Goal: Task Accomplishment & Management: Manage account settings

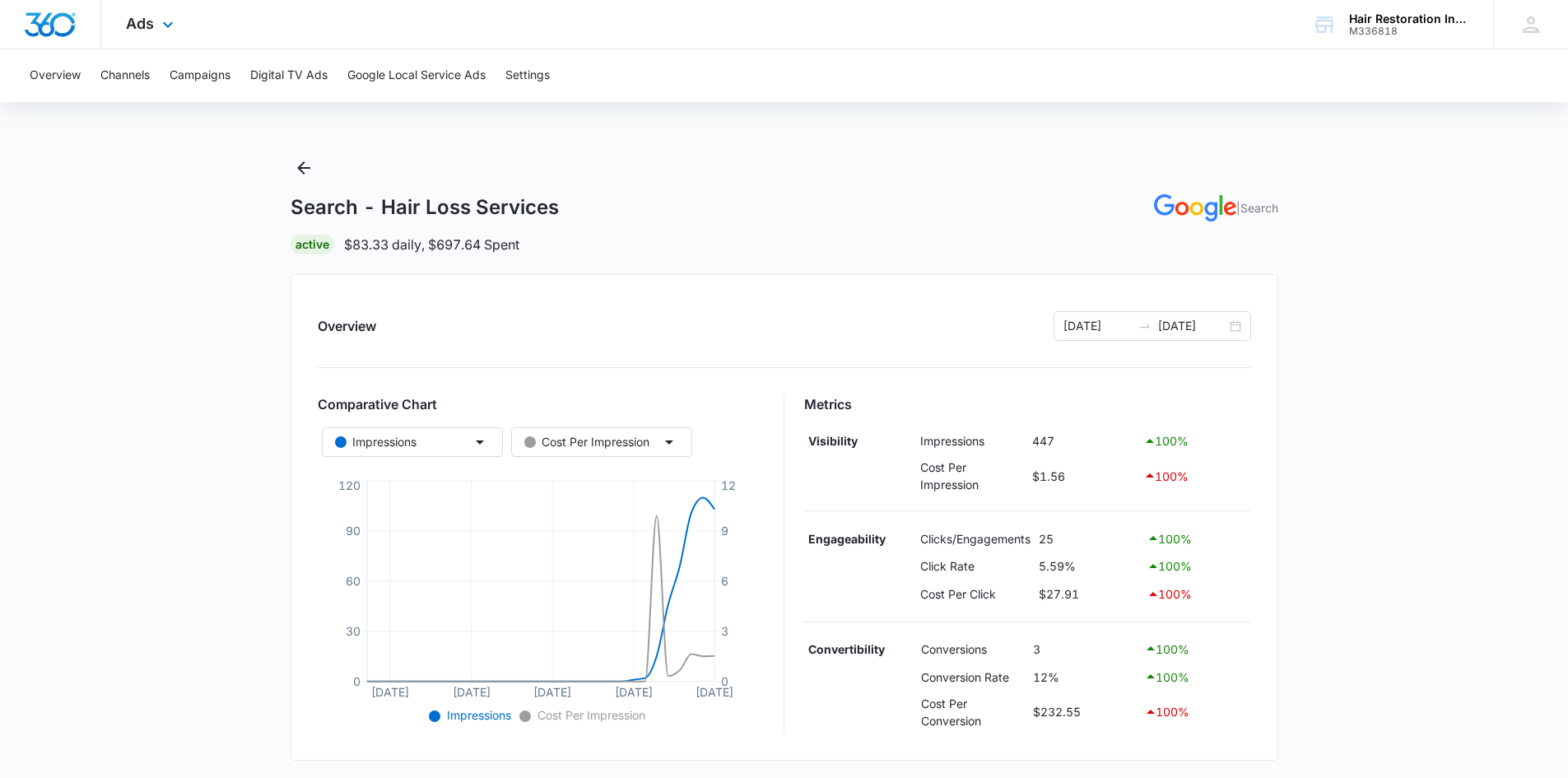
click at [68, 24] on img "Dashboard" at bounding box center [50, 24] width 52 height 24
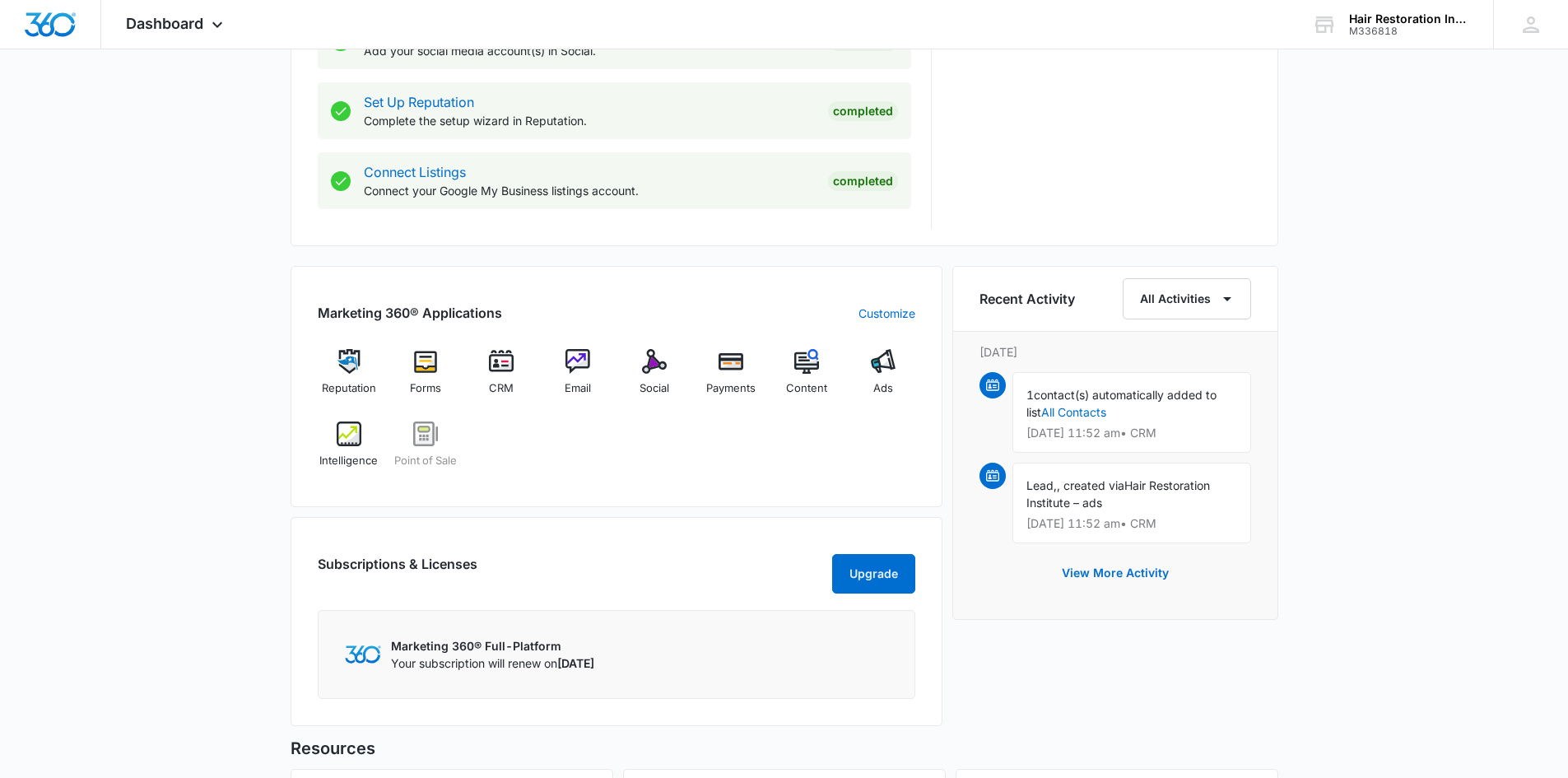
scroll to position [823, 0]
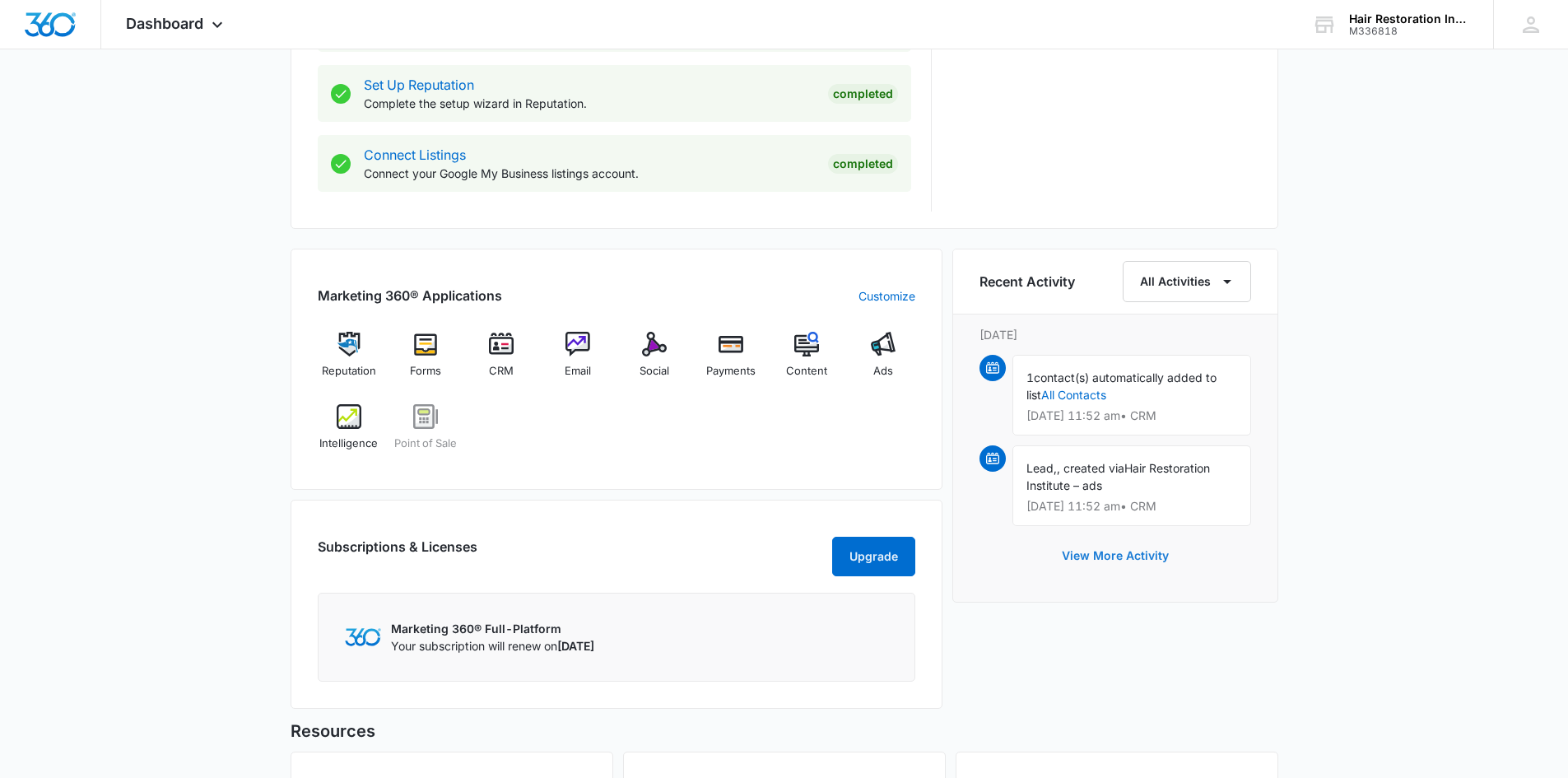
click at [1136, 553] on button "View More Activity" at bounding box center [1116, 555] width 140 height 39
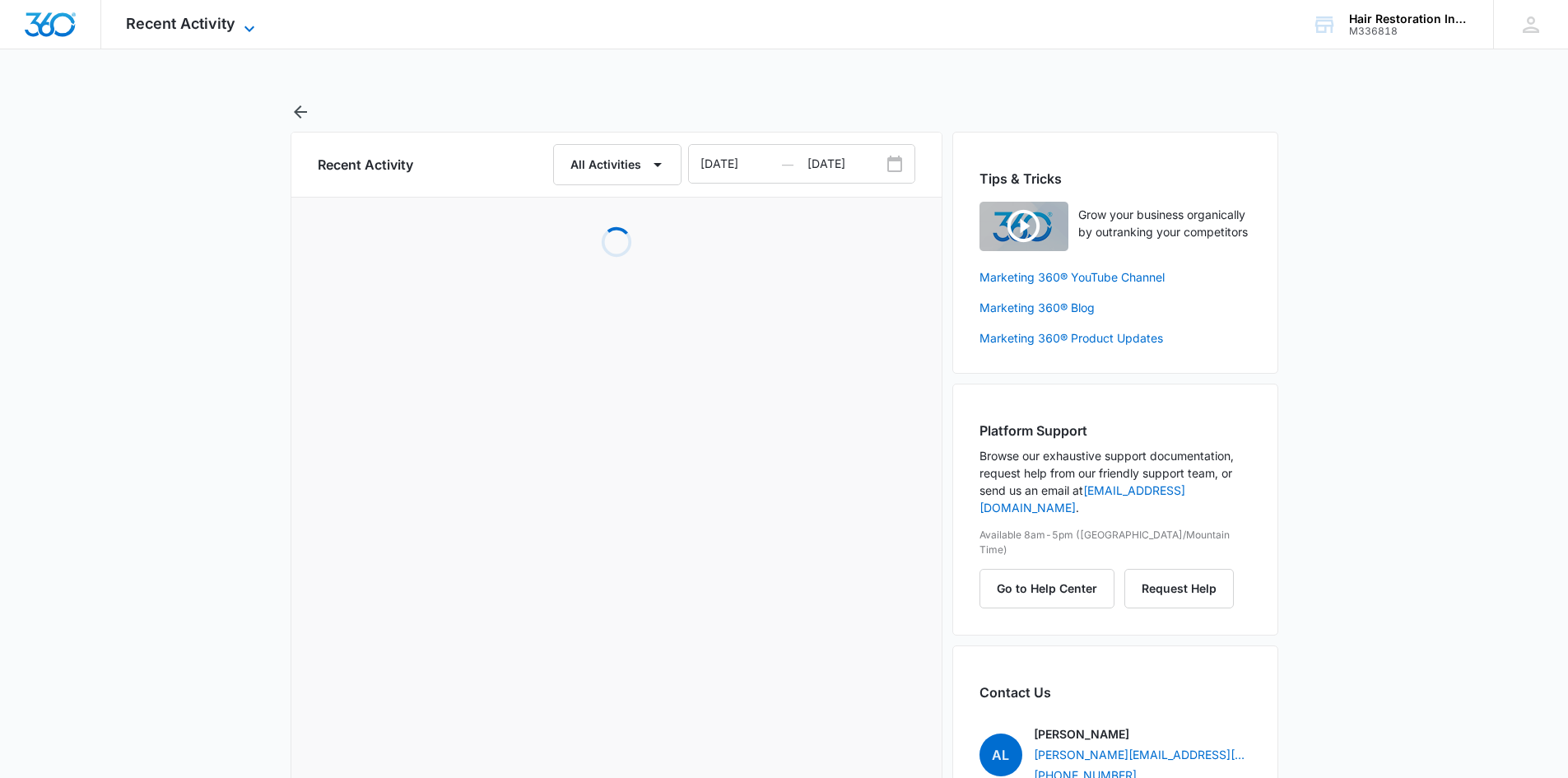
click at [205, 24] on span "Recent Activity" at bounding box center [180, 24] width 109 height 17
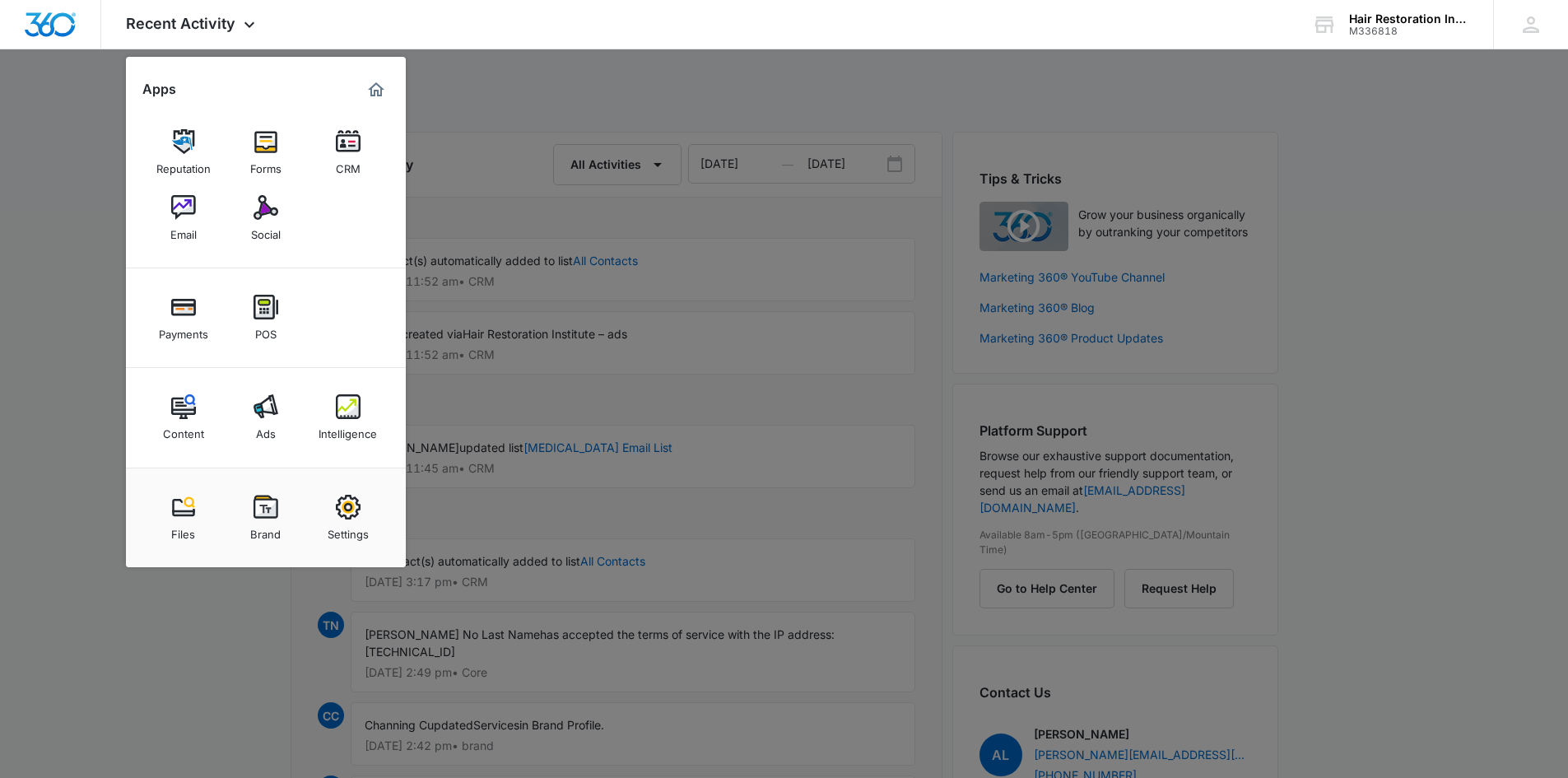
click at [45, 434] on div at bounding box center [784, 389] width 1568 height 778
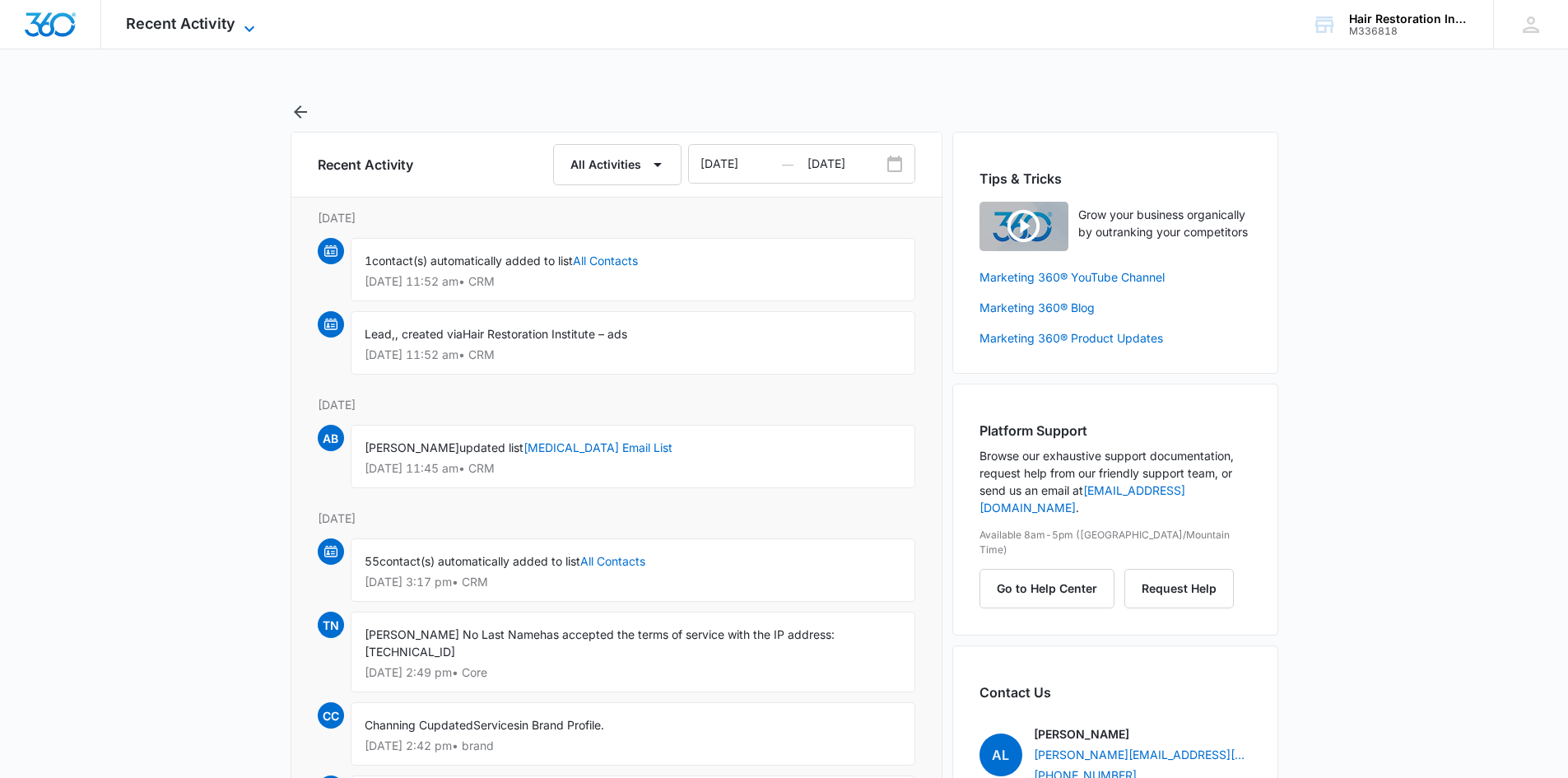
click at [140, 17] on span "Recent Activity" at bounding box center [180, 24] width 109 height 17
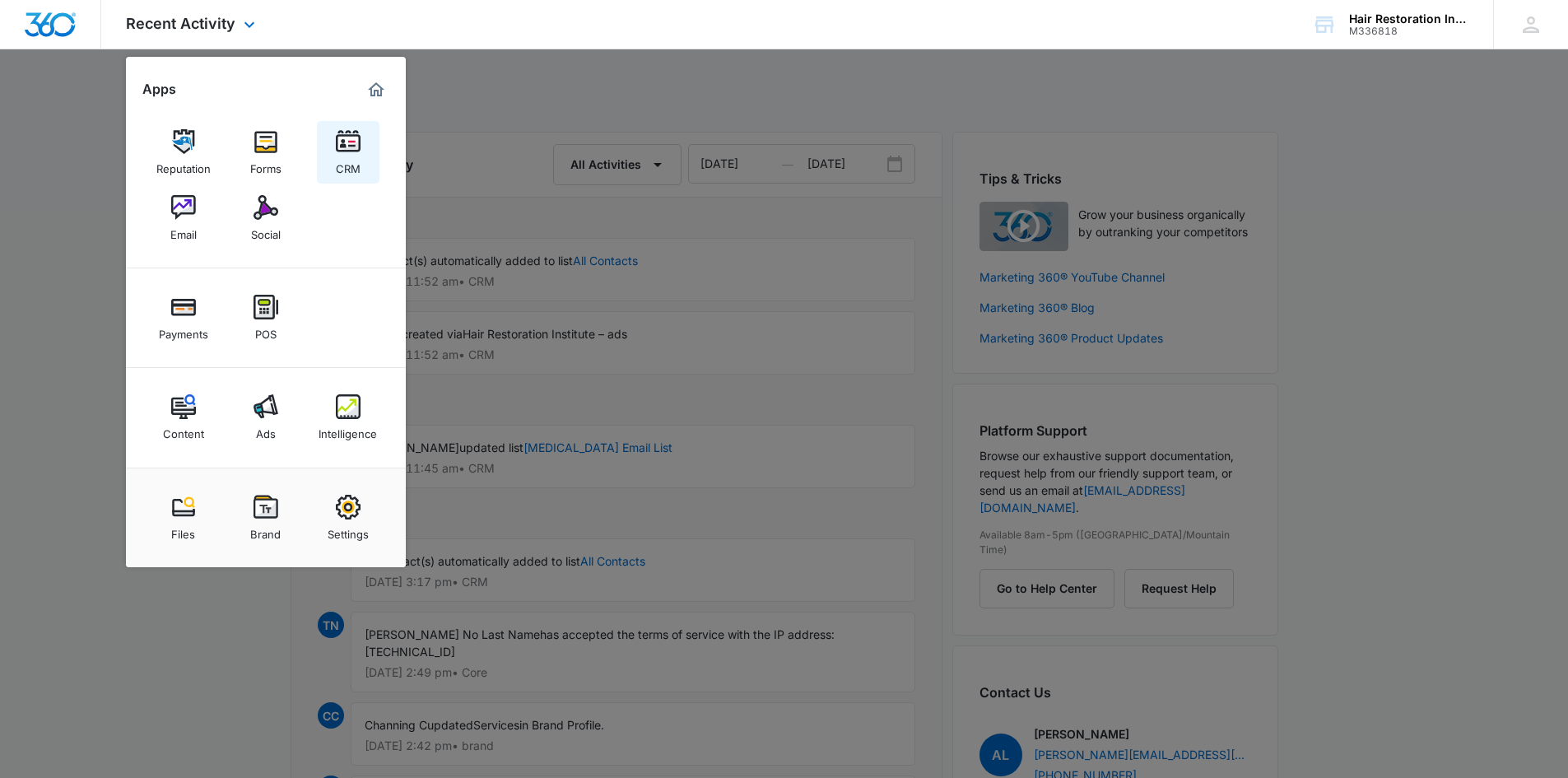
click at [337, 157] on div "CRM" at bounding box center [349, 164] width 24 height 22
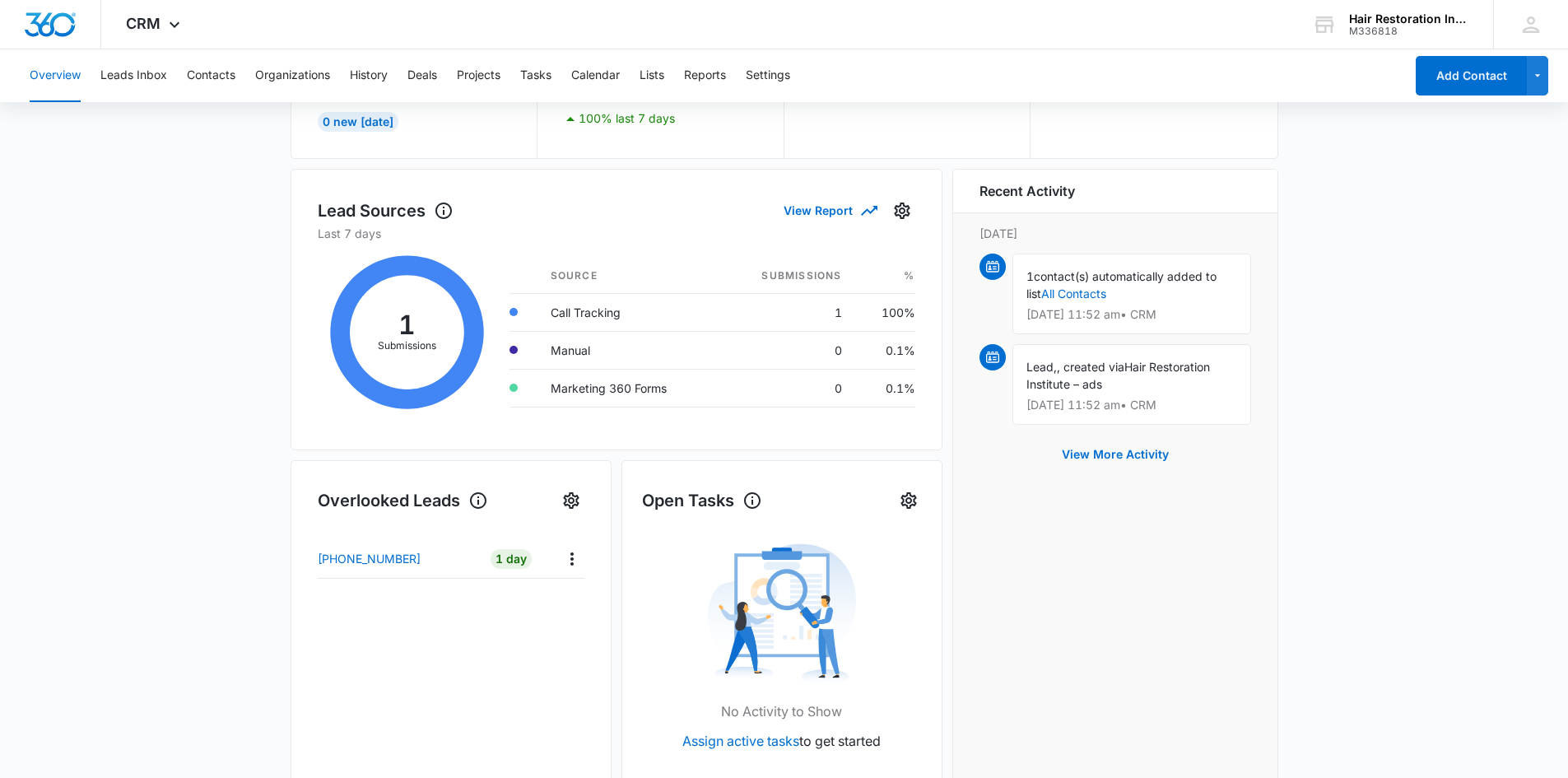
scroll to position [164, 0]
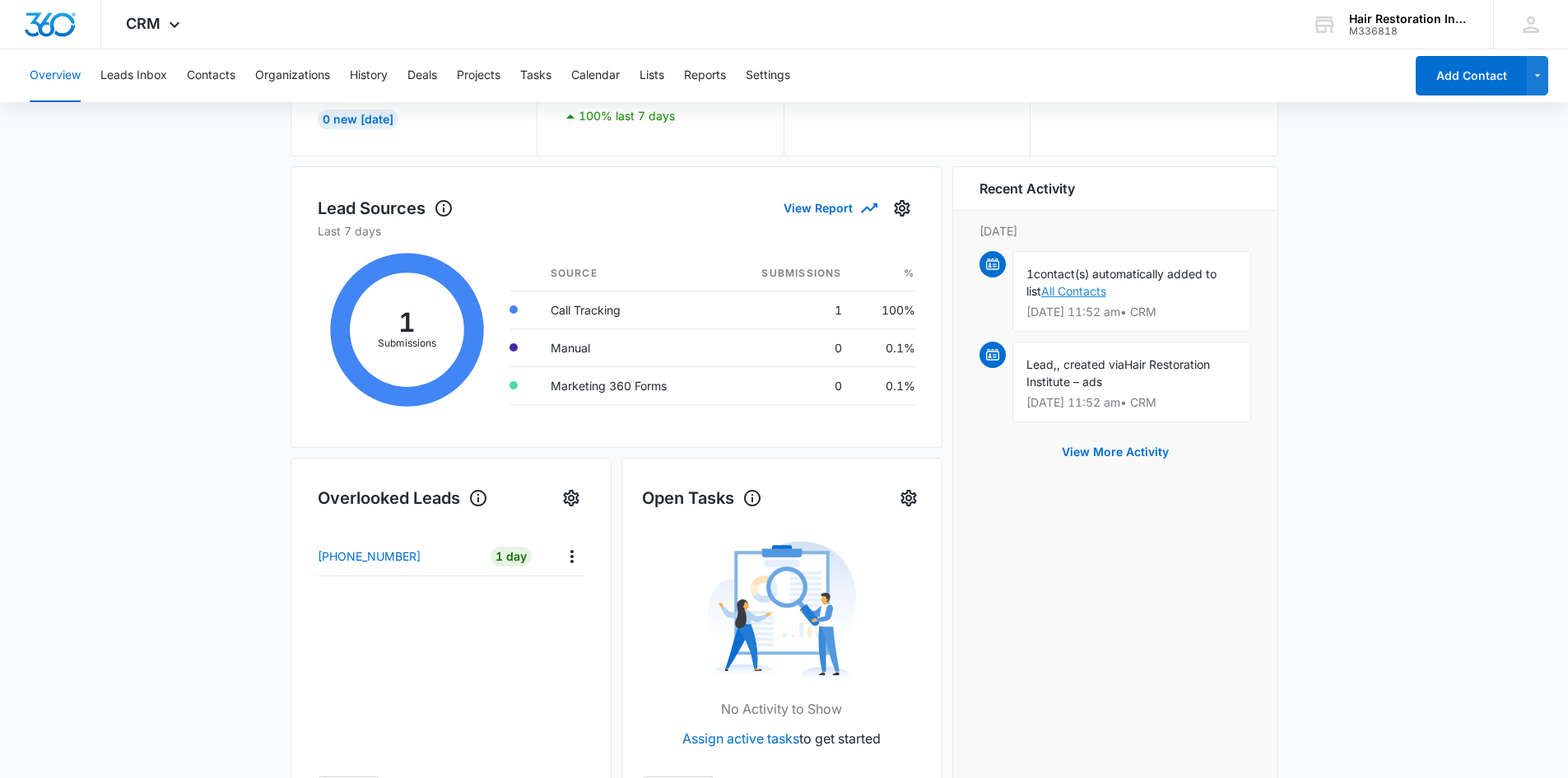
click at [1067, 294] on link "All Contacts" at bounding box center [1074, 291] width 65 height 14
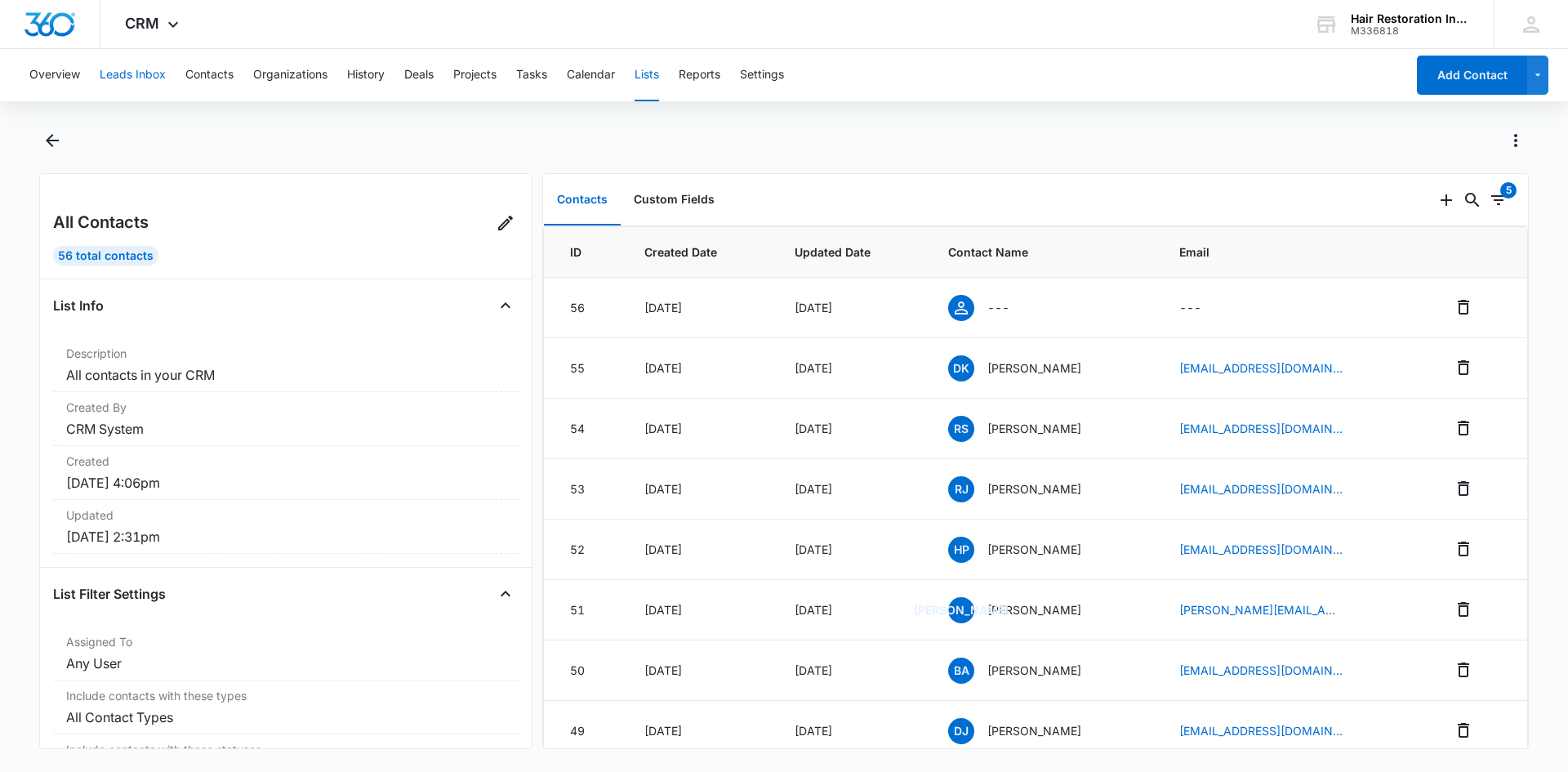
click at [121, 67] on button "Leads Inbox" at bounding box center [133, 75] width 66 height 52
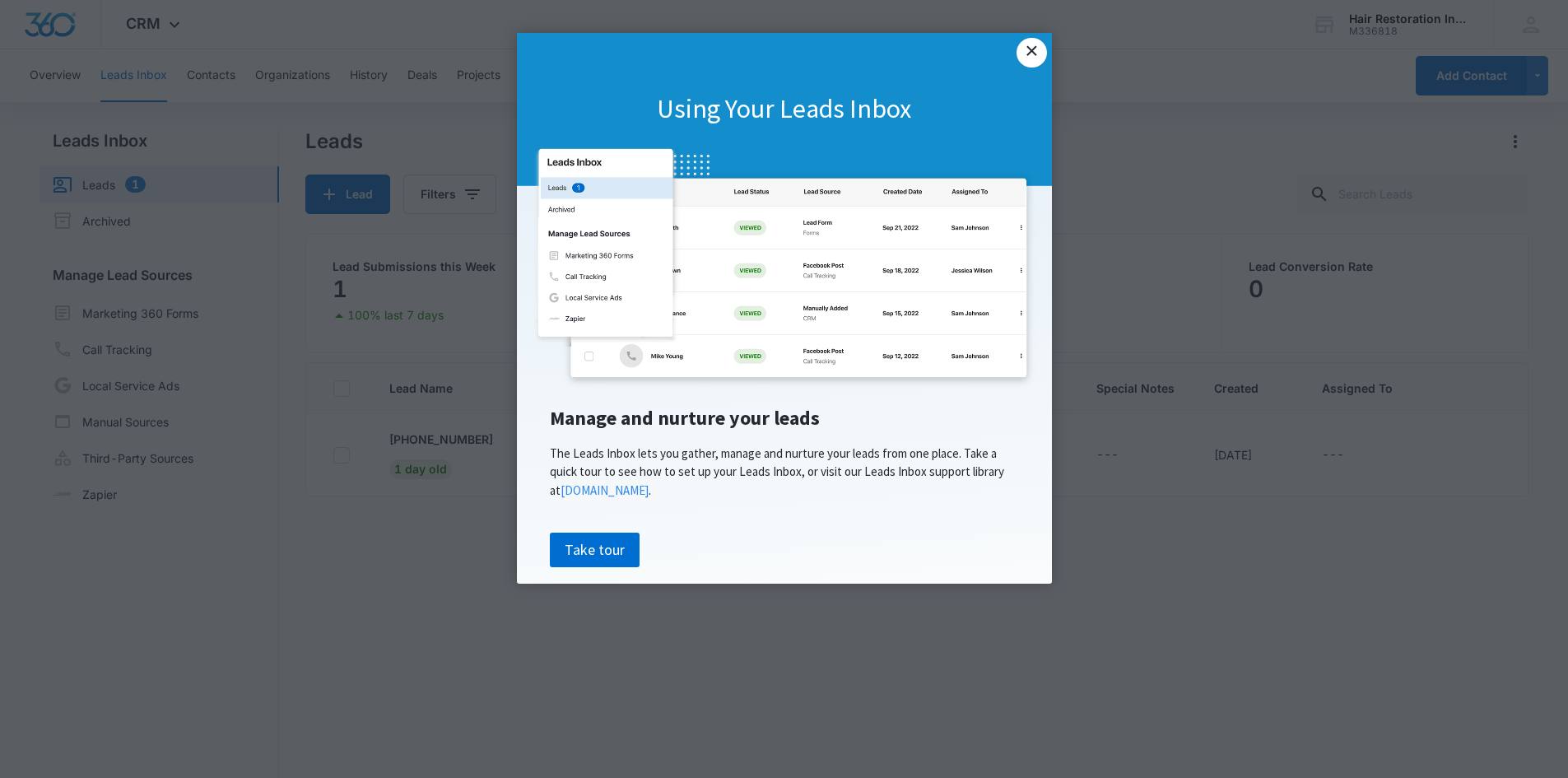
click at [1031, 52] on link "×" at bounding box center [1032, 52] width 30 height 30
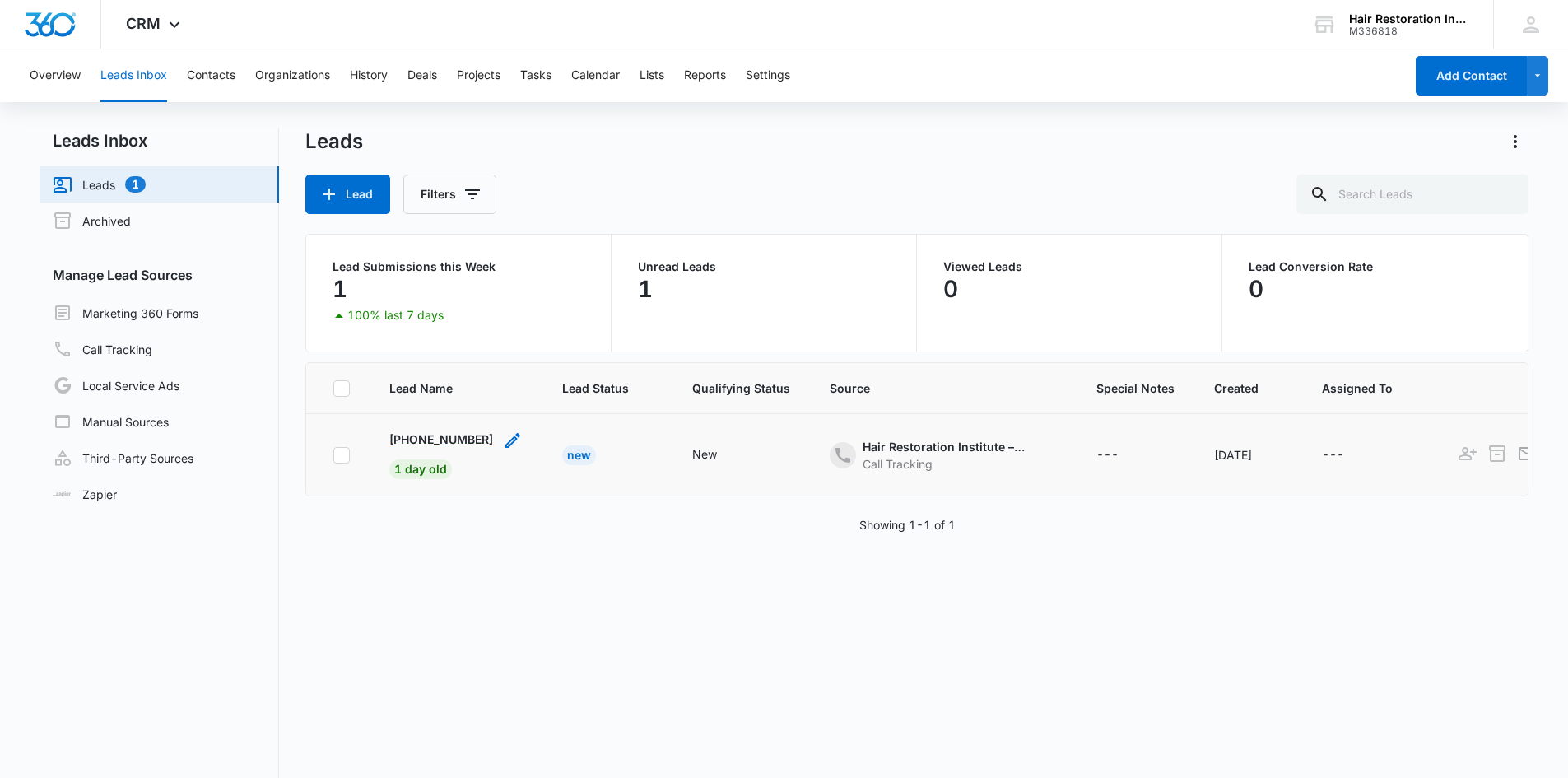
click at [457, 435] on p "[PHONE_NUMBER]" at bounding box center [441, 439] width 104 height 17
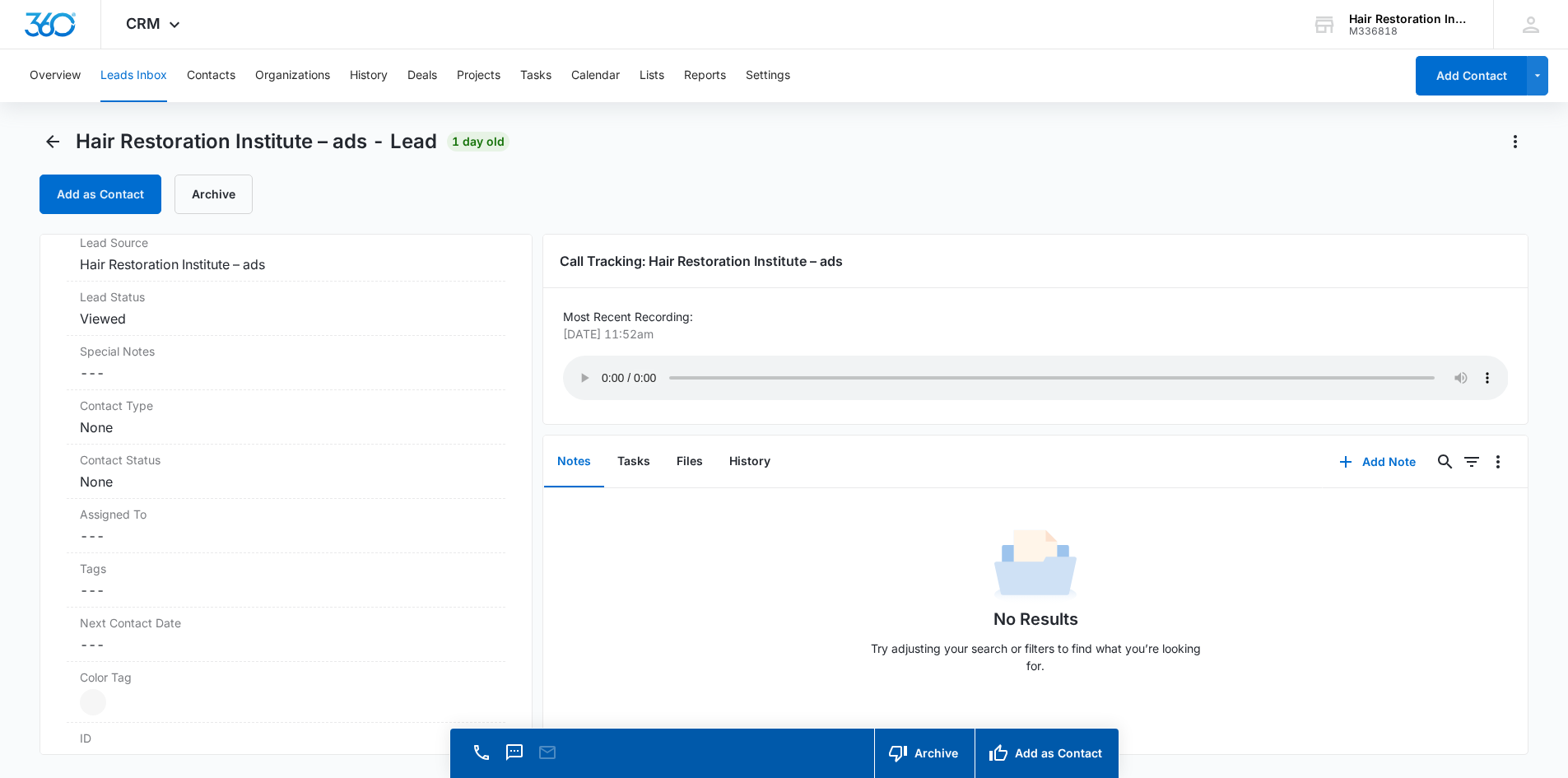
scroll to position [82, 0]
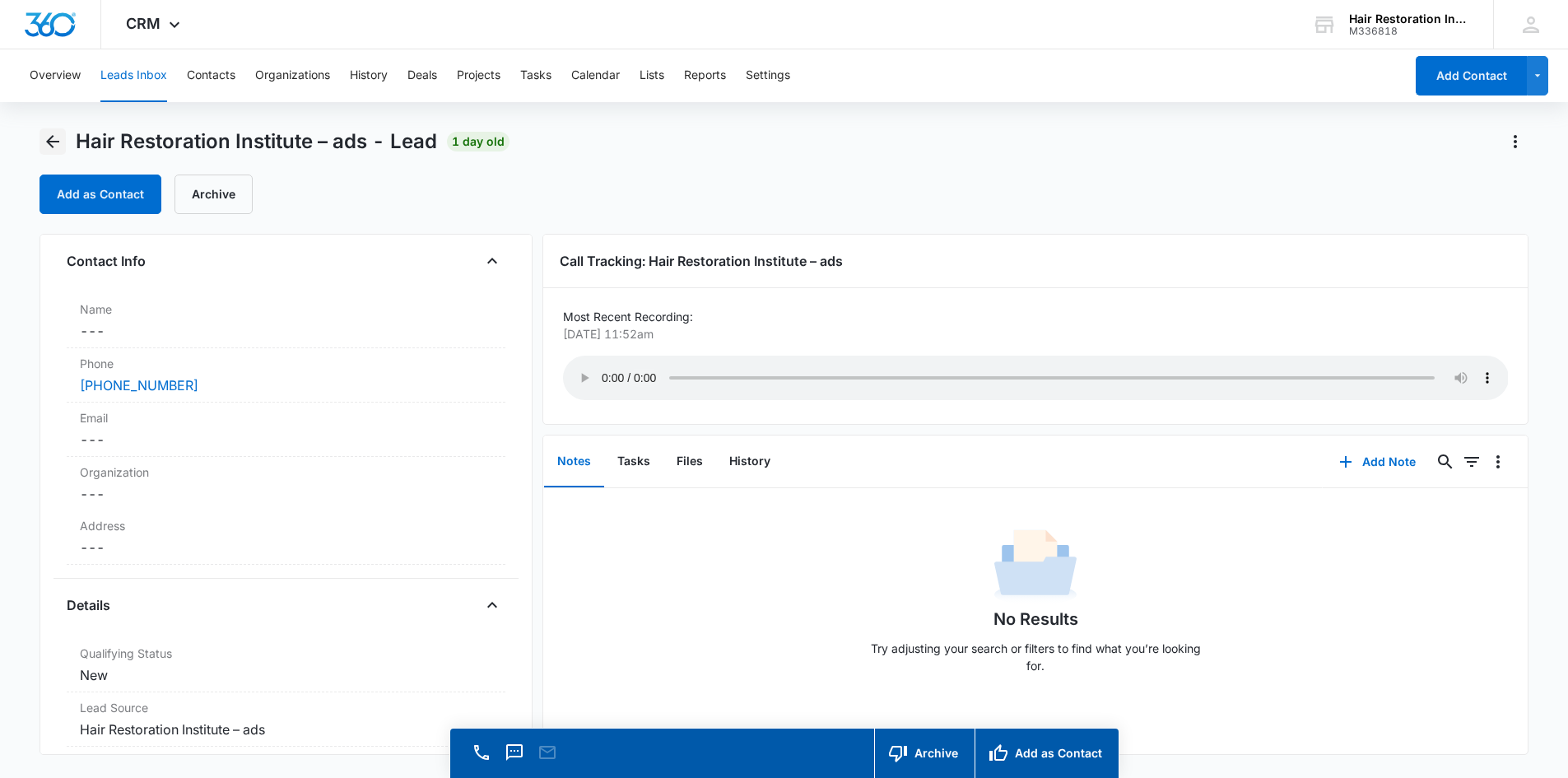
click at [55, 139] on icon "Back" at bounding box center [52, 141] width 20 height 20
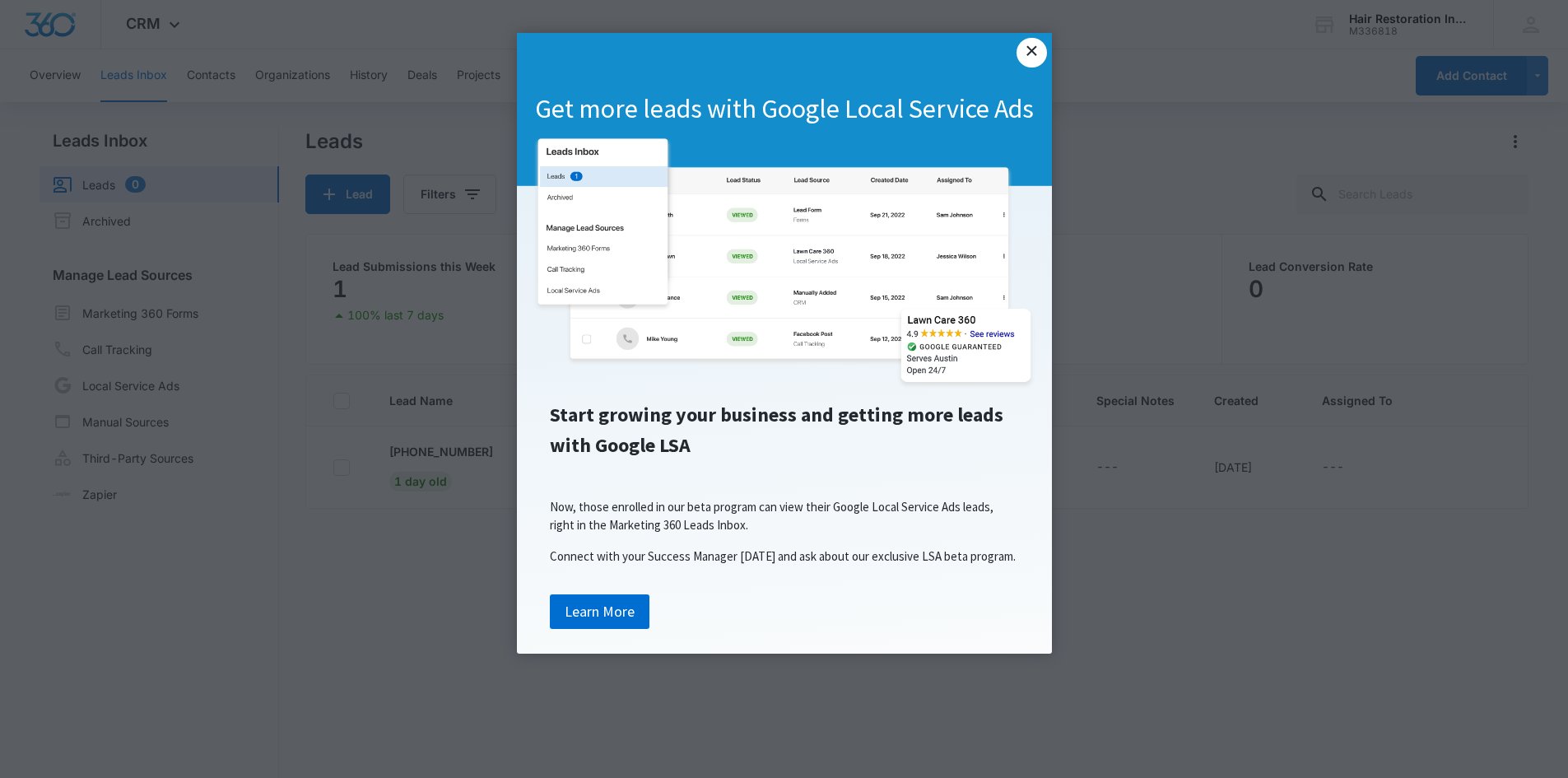
click at [1036, 59] on link "×" at bounding box center [1032, 52] width 30 height 30
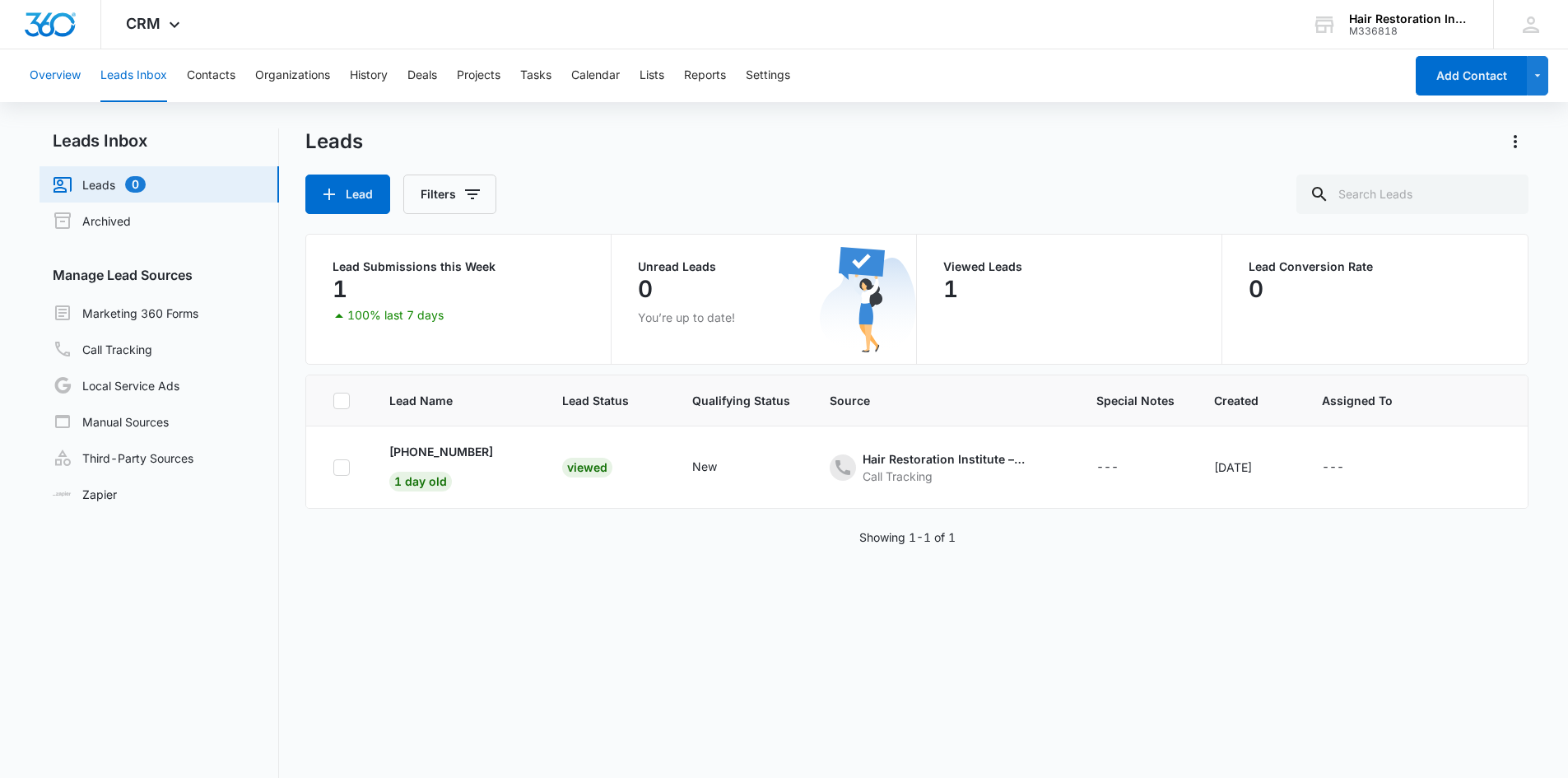
click at [45, 79] on button "Overview" at bounding box center [55, 76] width 51 height 52
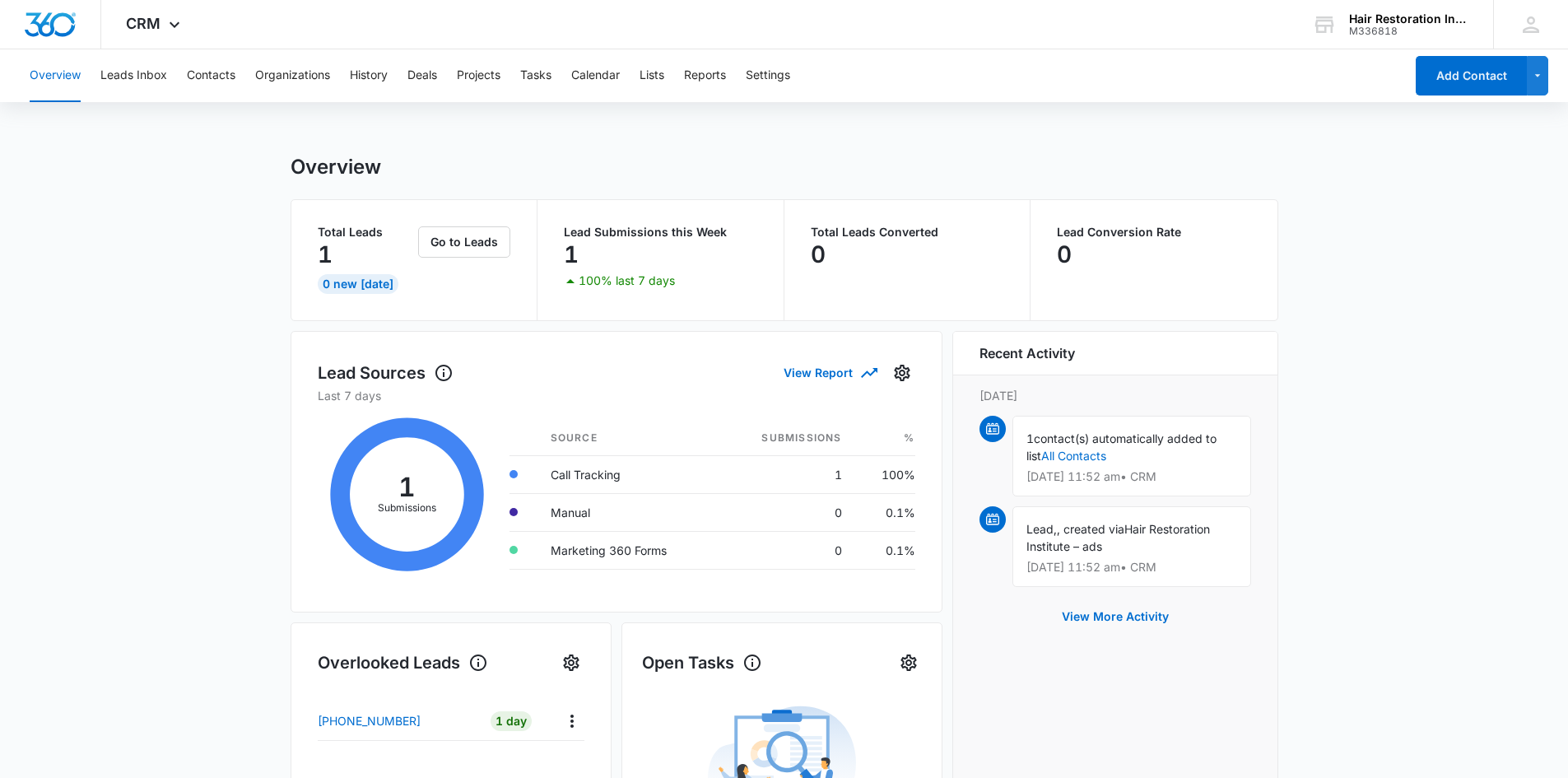
click at [65, 71] on button "Overview" at bounding box center [55, 76] width 51 height 52
click at [324, 75] on button "Organizations" at bounding box center [293, 76] width 75 height 52
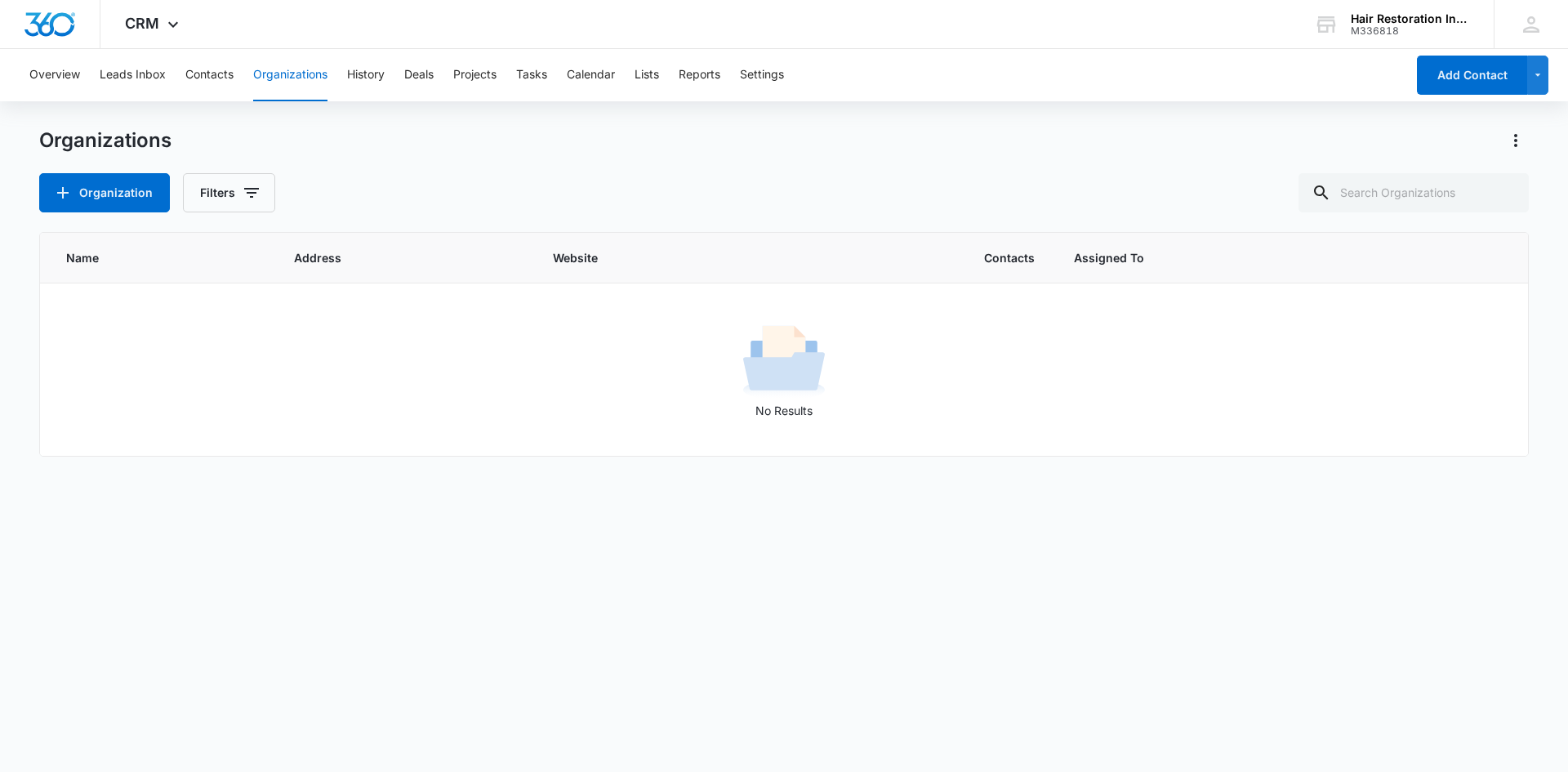
click at [88, 71] on div "Overview Leads Inbox Contacts Organizations History Deals Projects Tasks Calend…" at bounding box center [712, 75] width 1386 height 52
click at [81, 73] on div "Overview Leads Inbox Contacts Organizations History Deals Projects Tasks Calend…" at bounding box center [712, 75] width 1386 height 52
click at [75, 75] on button "Overview" at bounding box center [55, 75] width 50 height 52
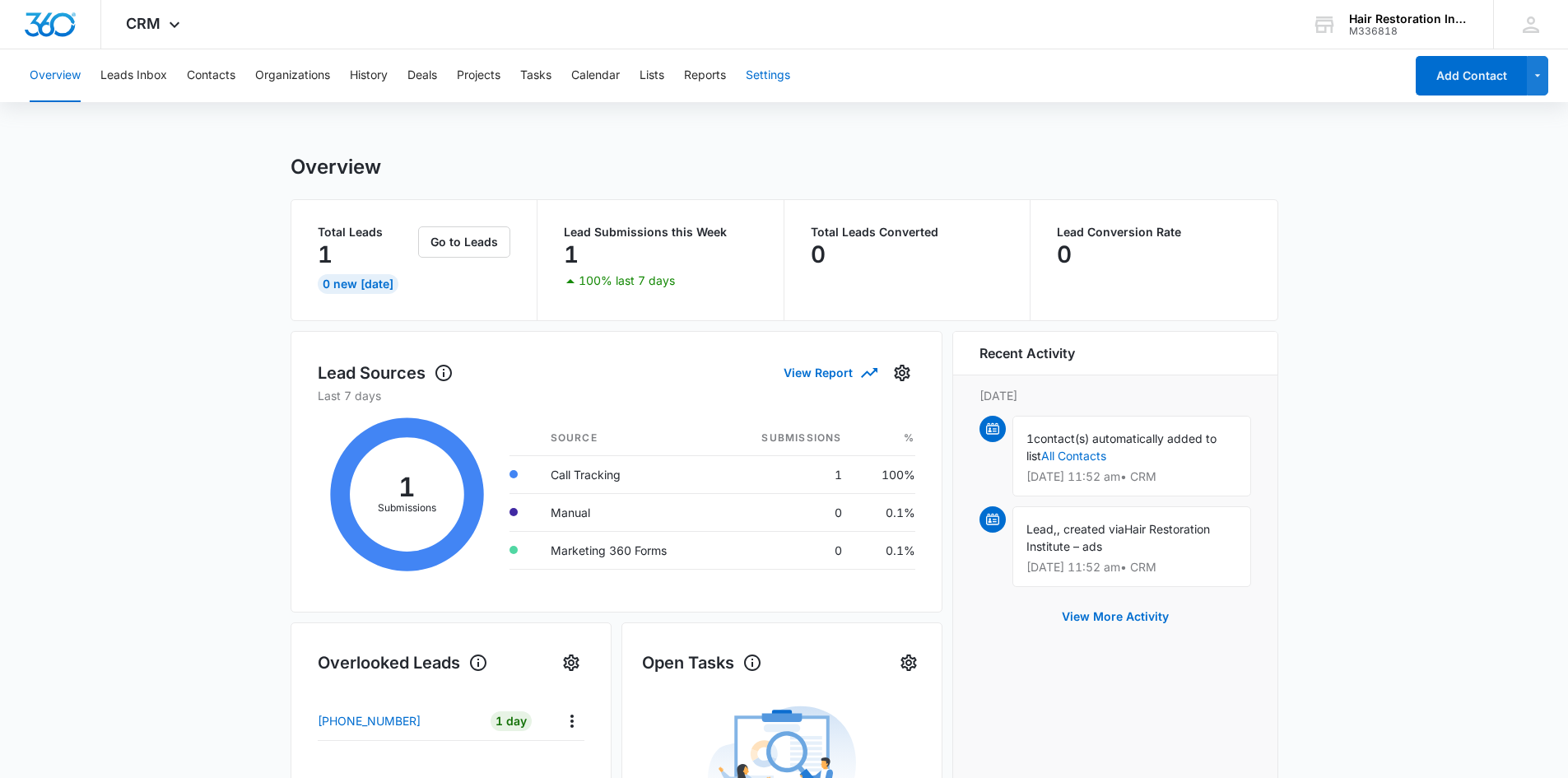
click at [763, 77] on button "Settings" at bounding box center [768, 76] width 45 height 52
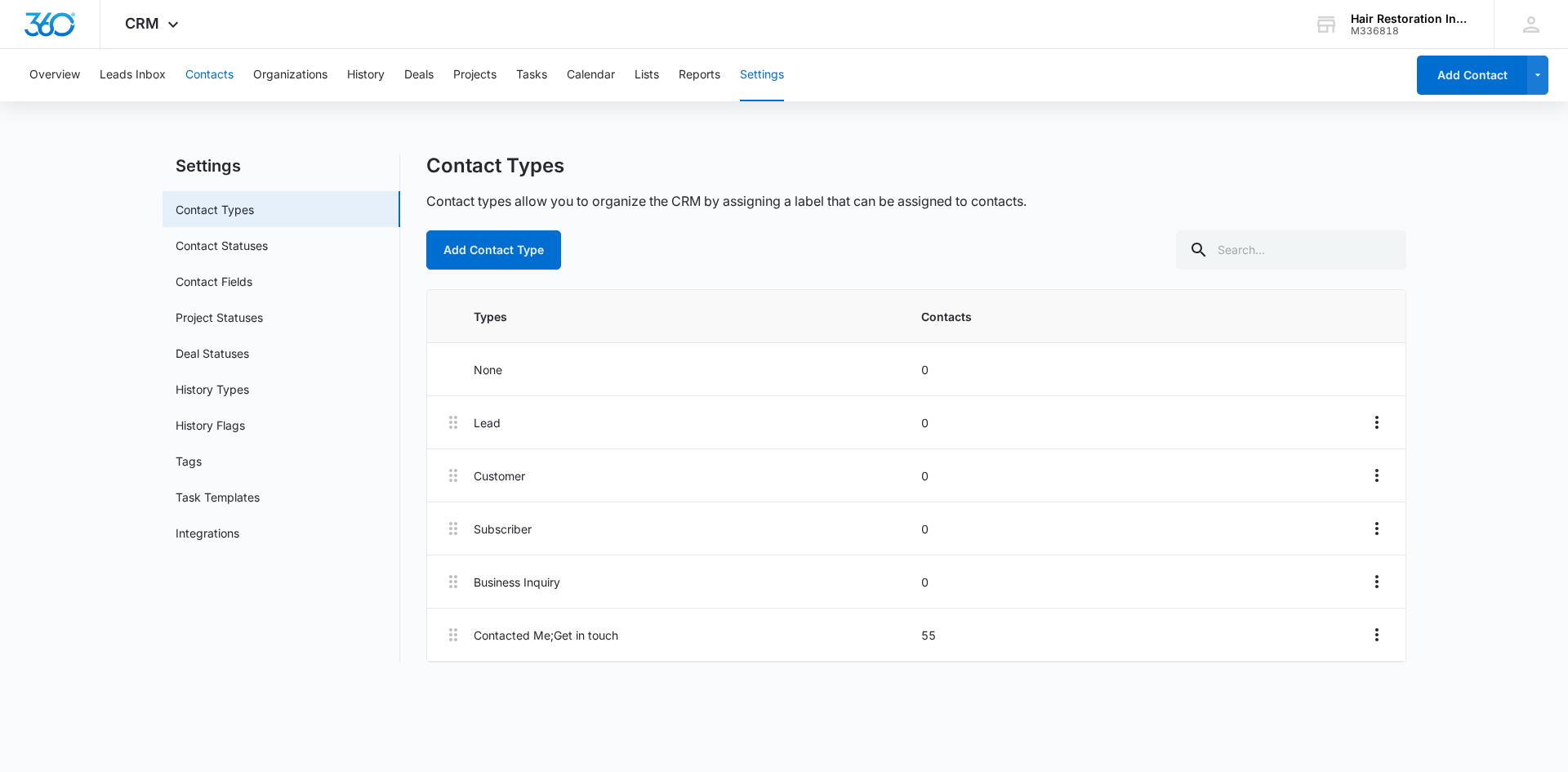
click at [200, 78] on button "Contacts" at bounding box center [210, 75] width 49 height 52
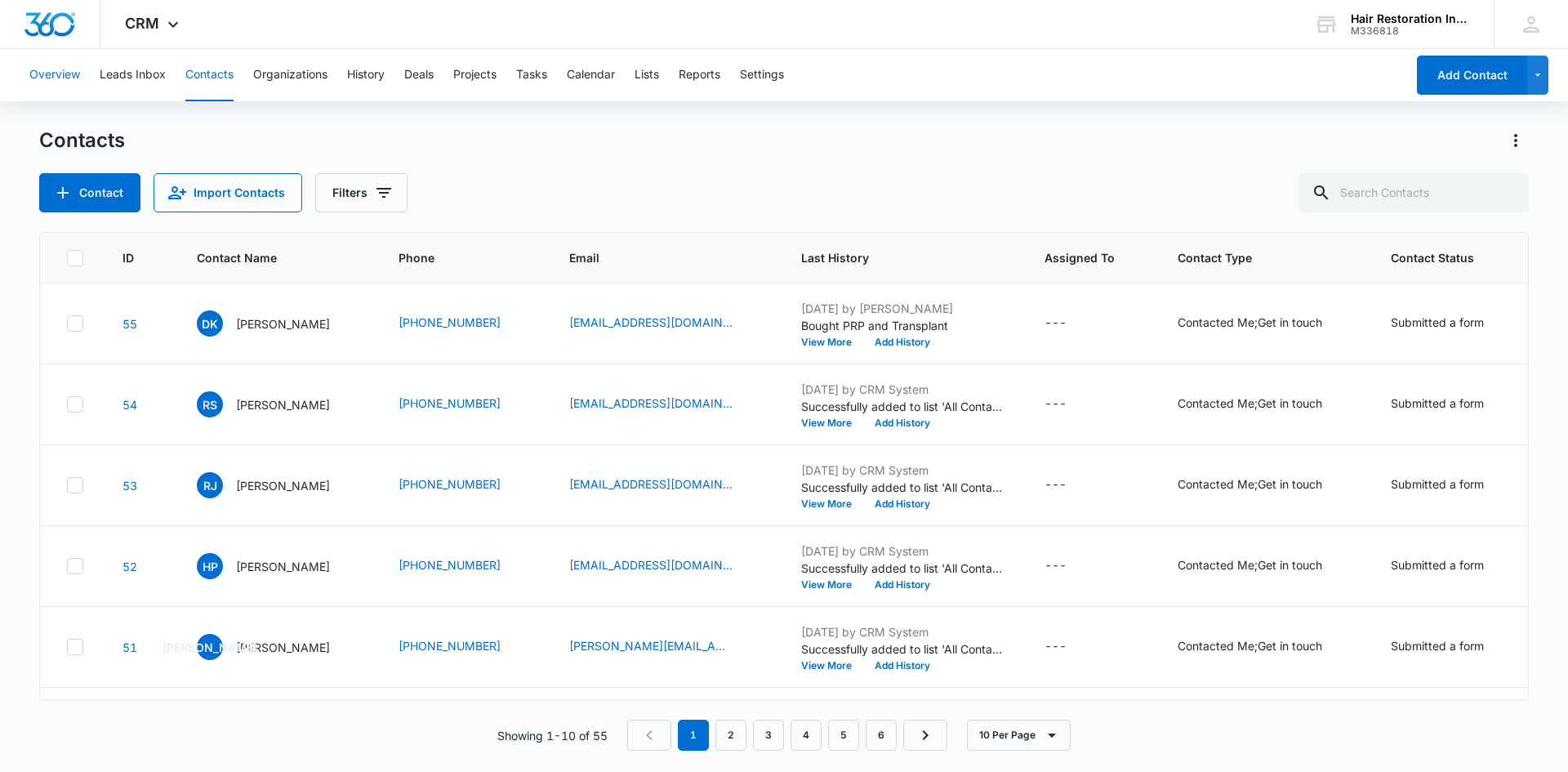
click at [45, 84] on button "Overview" at bounding box center [55, 75] width 50 height 52
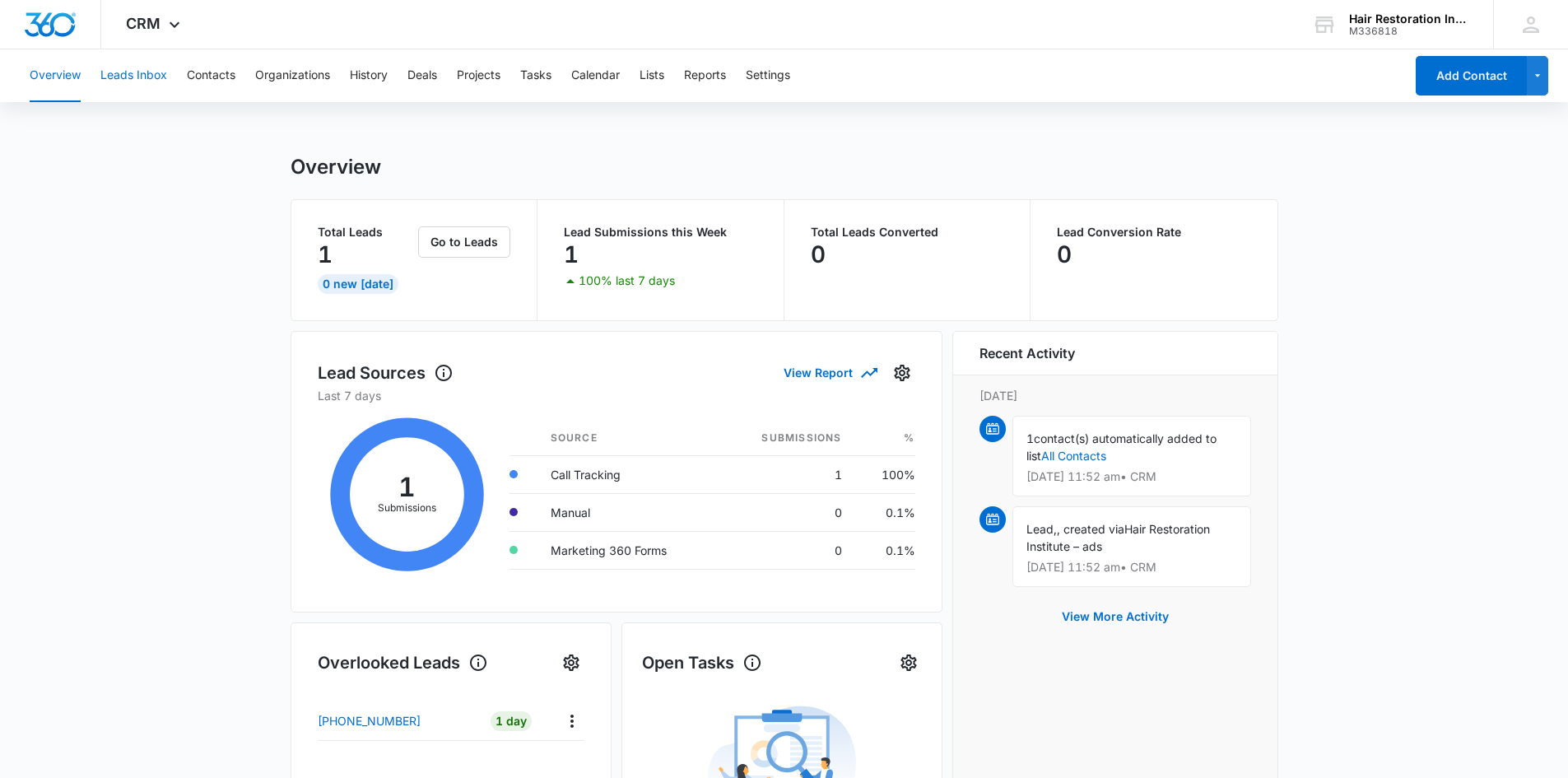
click at [158, 73] on button "Leads Inbox" at bounding box center [134, 76] width 66 height 52
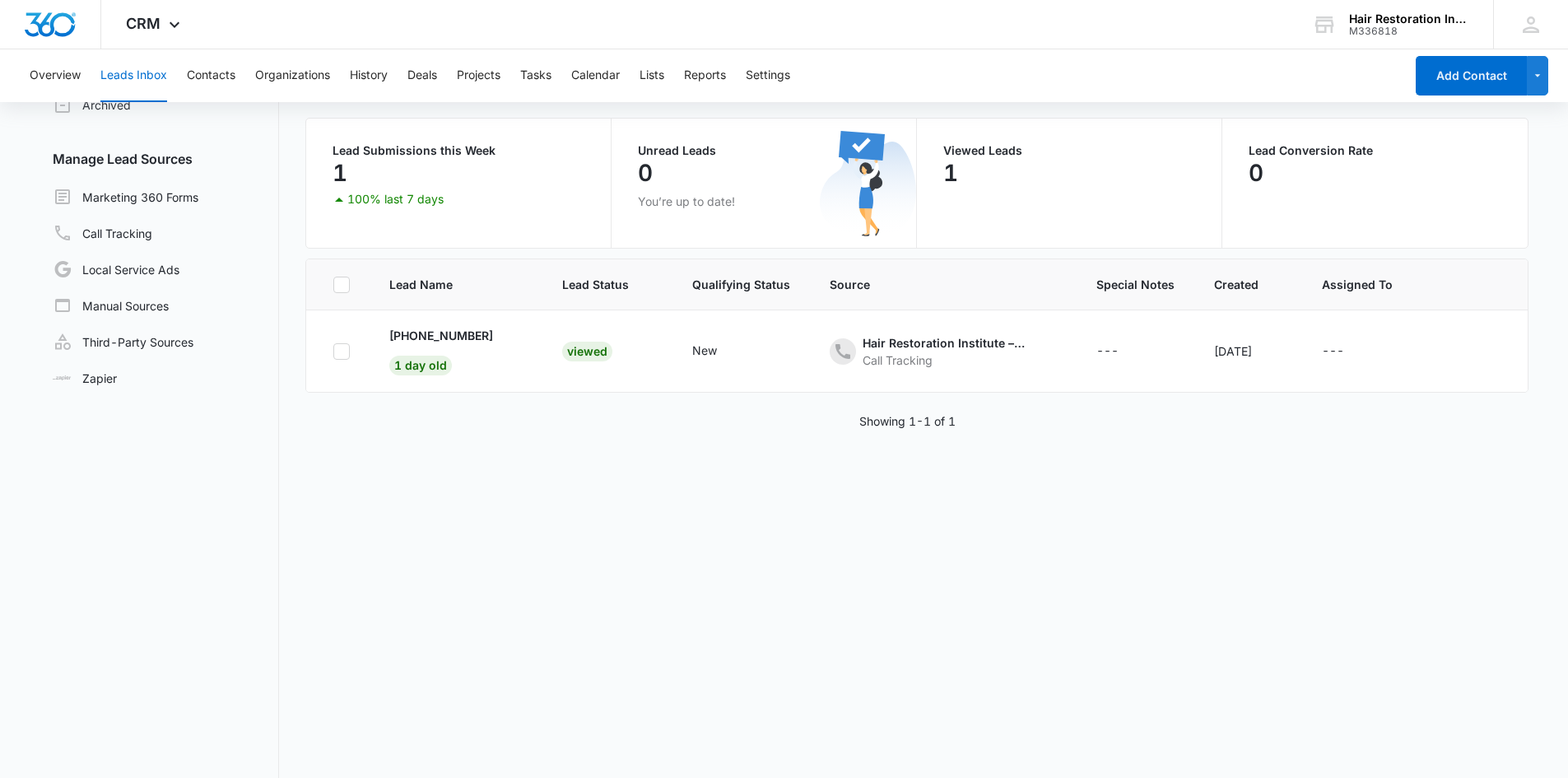
scroll to position [139, 0]
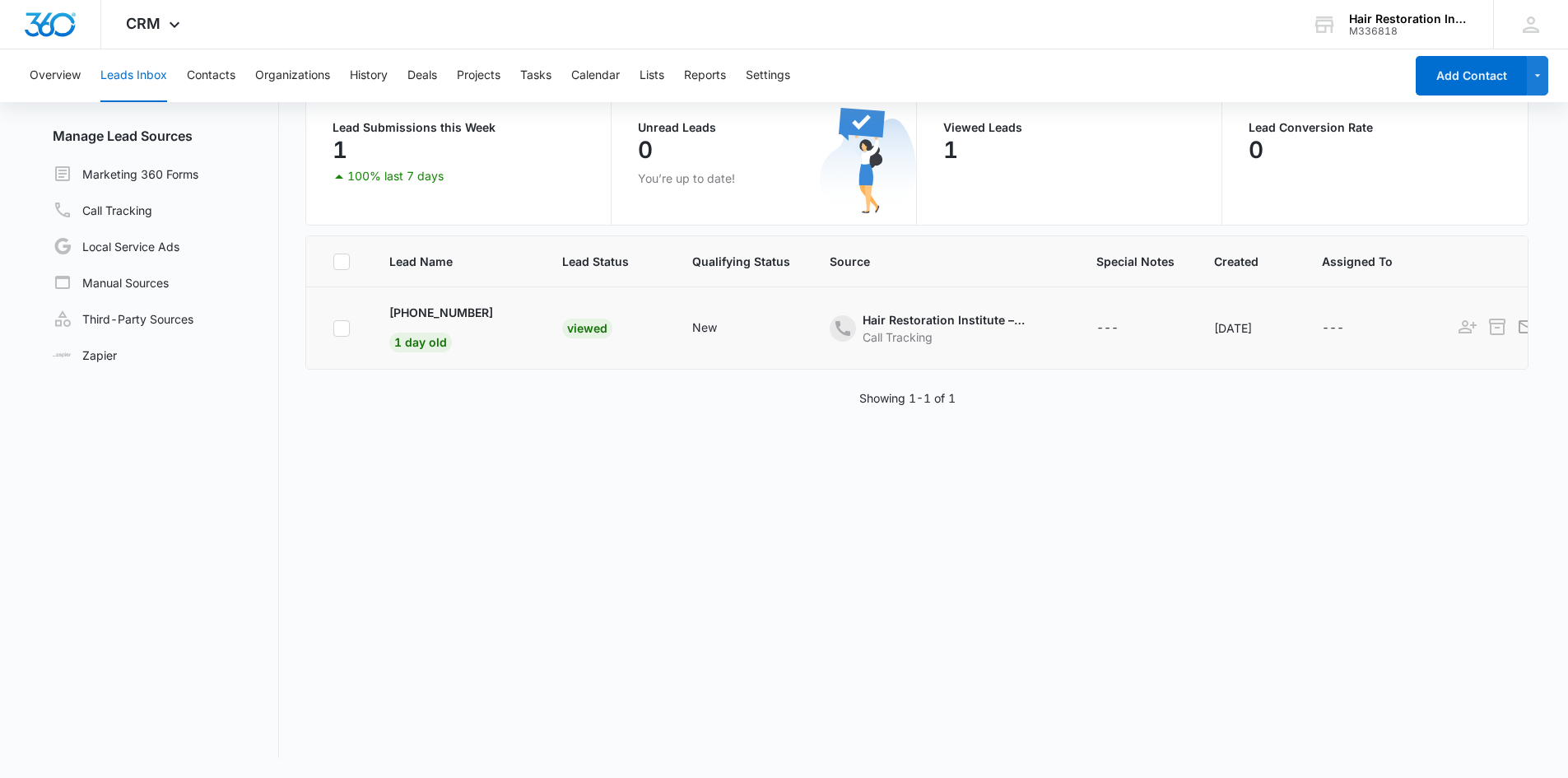
click at [970, 356] on td "Hair Restoration Institute – ads Call Tracking" at bounding box center [943, 328] width 266 height 82
click at [604, 339] on td "Viewed" at bounding box center [607, 328] width 130 height 82
click at [673, 324] on td "New" at bounding box center [741, 328] width 137 height 82
click at [416, 311] on p "[PHONE_NUMBER]" at bounding box center [441, 313] width 104 height 17
